Goal: Find specific page/section: Find specific page/section

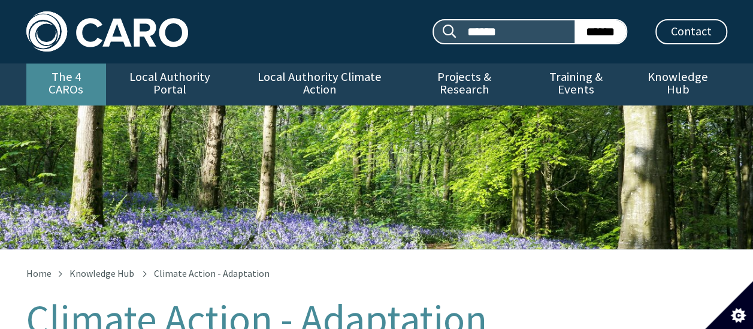
click at [75, 81] on link "The 4 CAROs" at bounding box center [66, 85] width 80 height 42
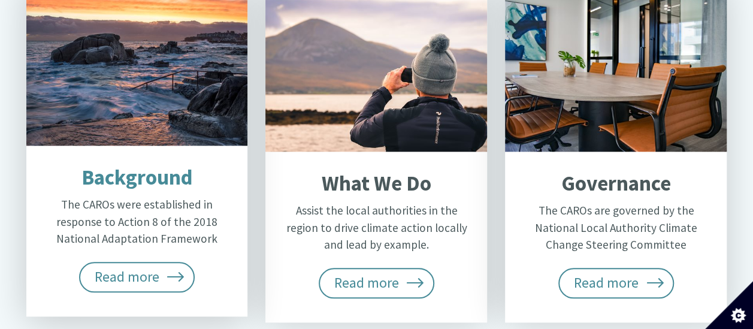
scroll to position [546, 0]
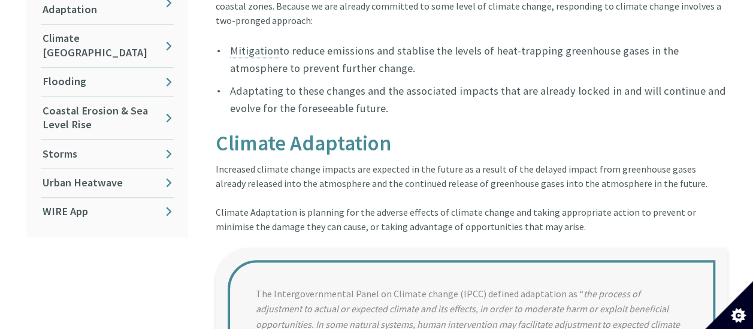
scroll to position [391, 0]
click at [71, 197] on link "WIRE App" at bounding box center [107, 211] width 133 height 28
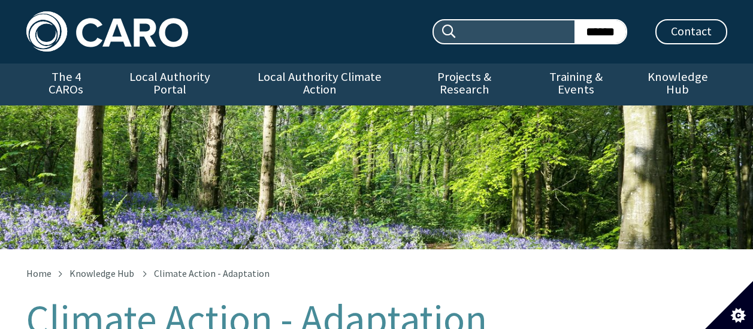
scroll to position [394, 0]
